Goal: Find specific page/section

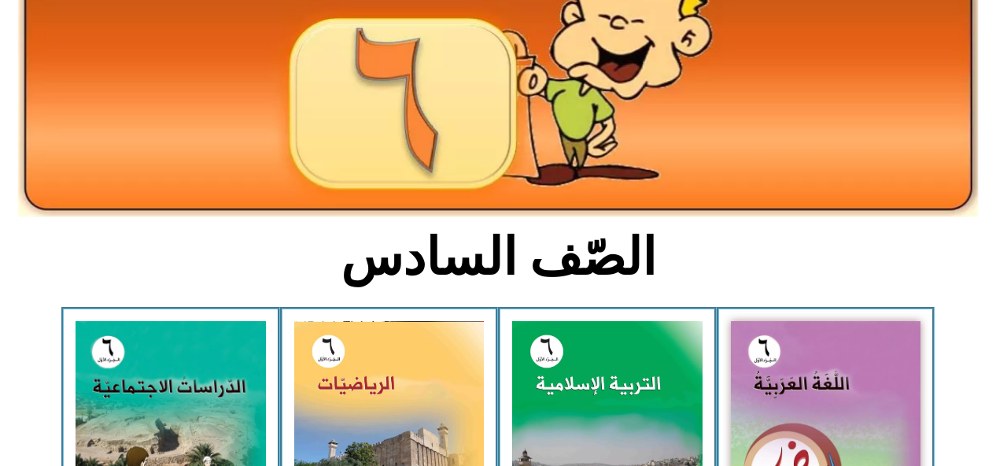
scroll to position [197, 0]
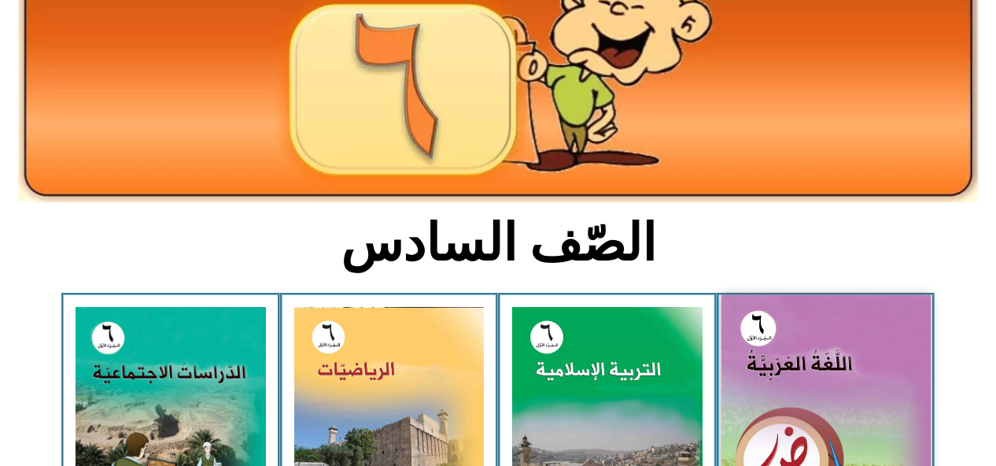
click at [763, 347] on img at bounding box center [825, 425] width 209 height 261
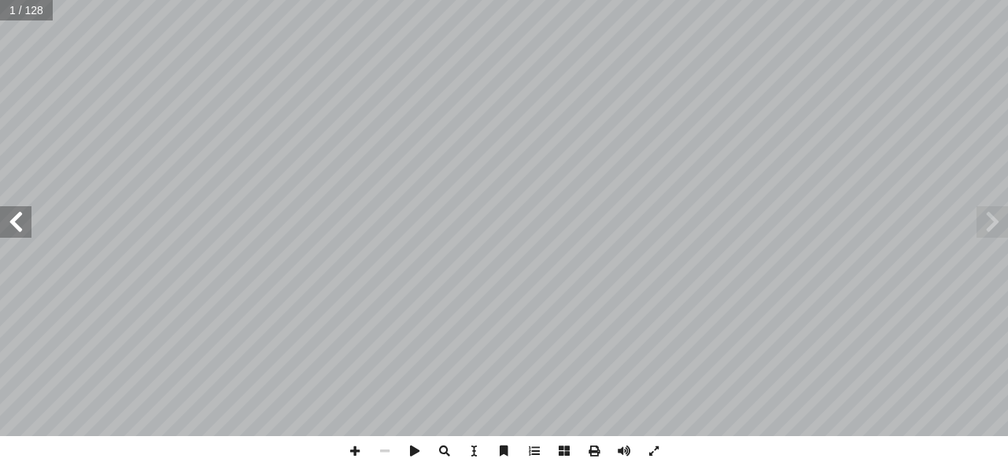
click at [9, 220] on span at bounding box center [15, 221] width 31 height 31
click at [20, 220] on span at bounding box center [15, 221] width 31 height 31
click at [13, 224] on span at bounding box center [15, 221] width 31 height 31
click at [13, 220] on span at bounding box center [15, 221] width 31 height 31
click at [17, 224] on span at bounding box center [15, 221] width 31 height 31
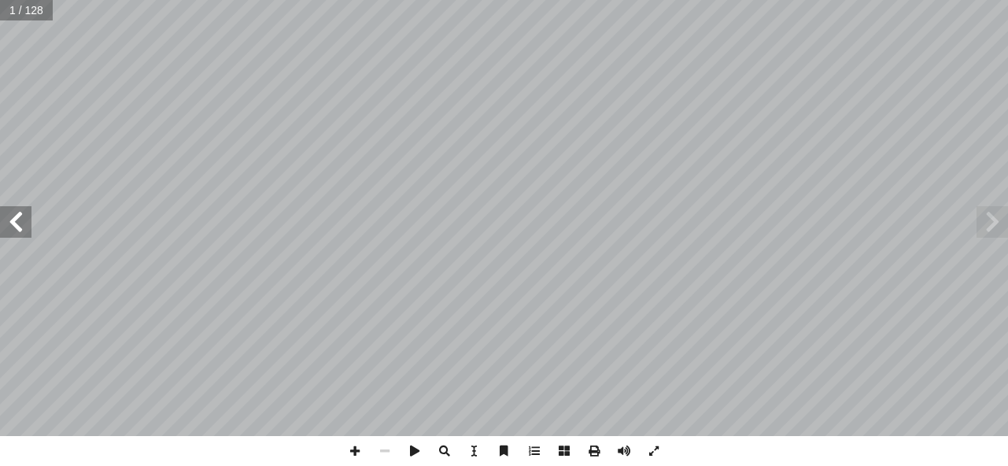
click at [12, 229] on span at bounding box center [15, 221] width 31 height 31
click at [15, 216] on span at bounding box center [15, 221] width 31 height 31
